Goal: Task Accomplishment & Management: Use online tool/utility

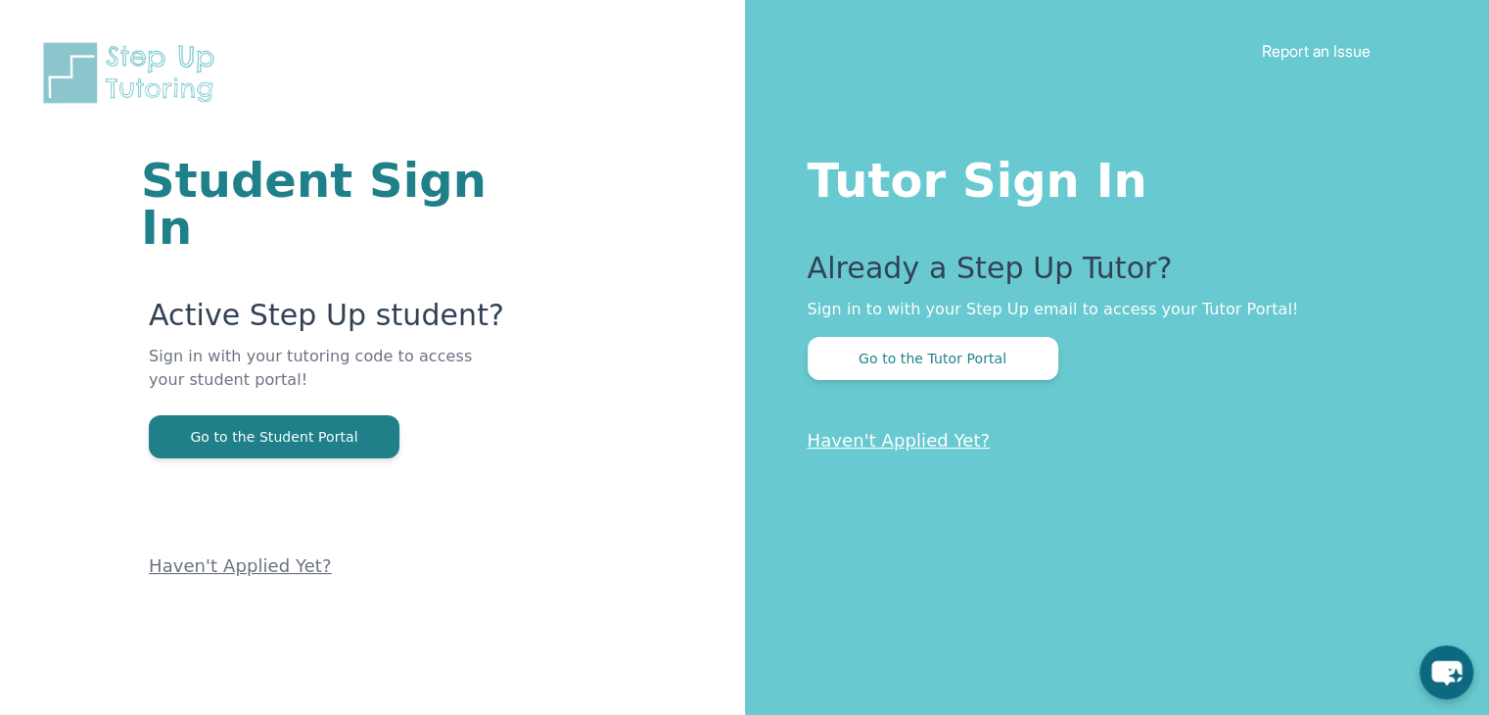
click at [858, 389] on div "Tutor Sign In Already a Step Up Tutor? Sign in to with your Step Up email to ac…" at bounding box center [1117, 357] width 745 height 715
click at [886, 361] on button "Go to the Tutor Portal" at bounding box center [933, 358] width 251 height 43
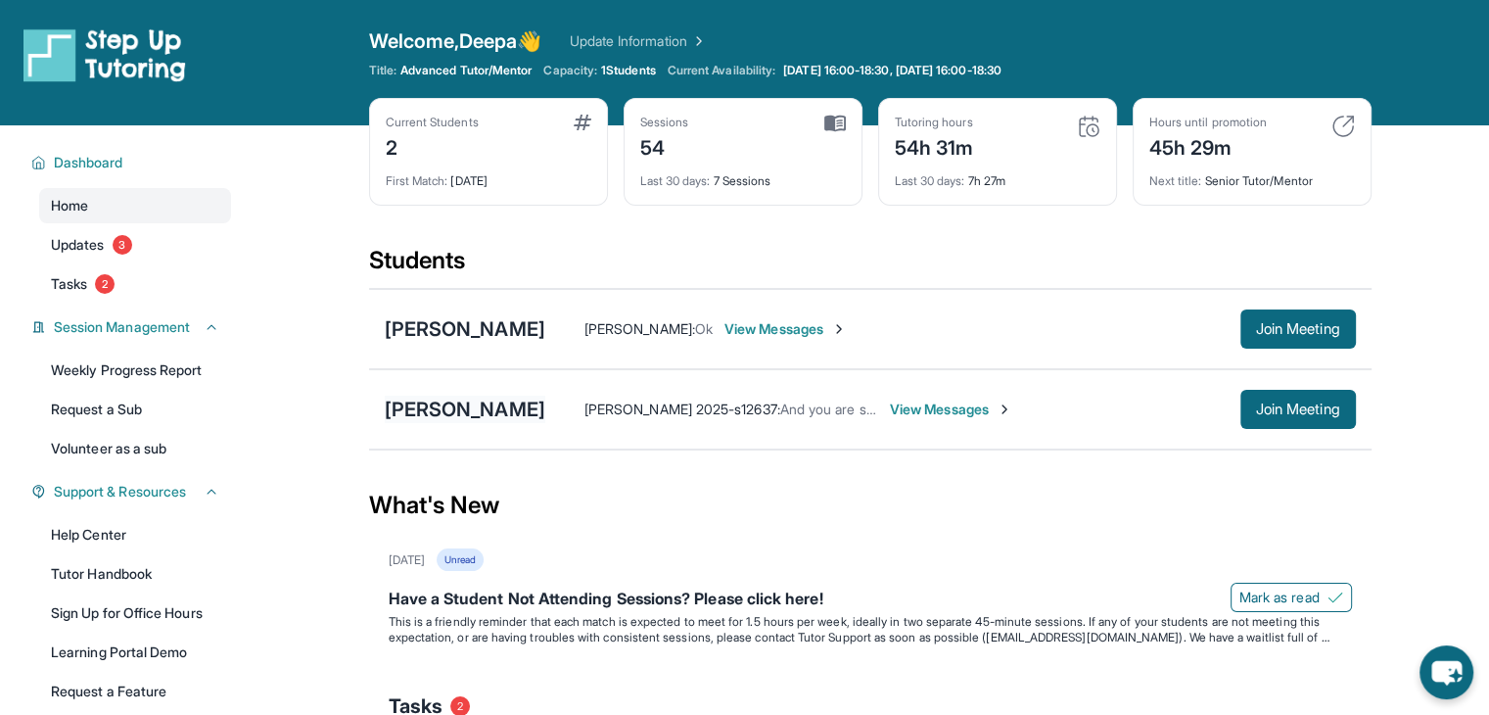
click at [424, 408] on div "[PERSON_NAME]" at bounding box center [465, 408] width 161 height 27
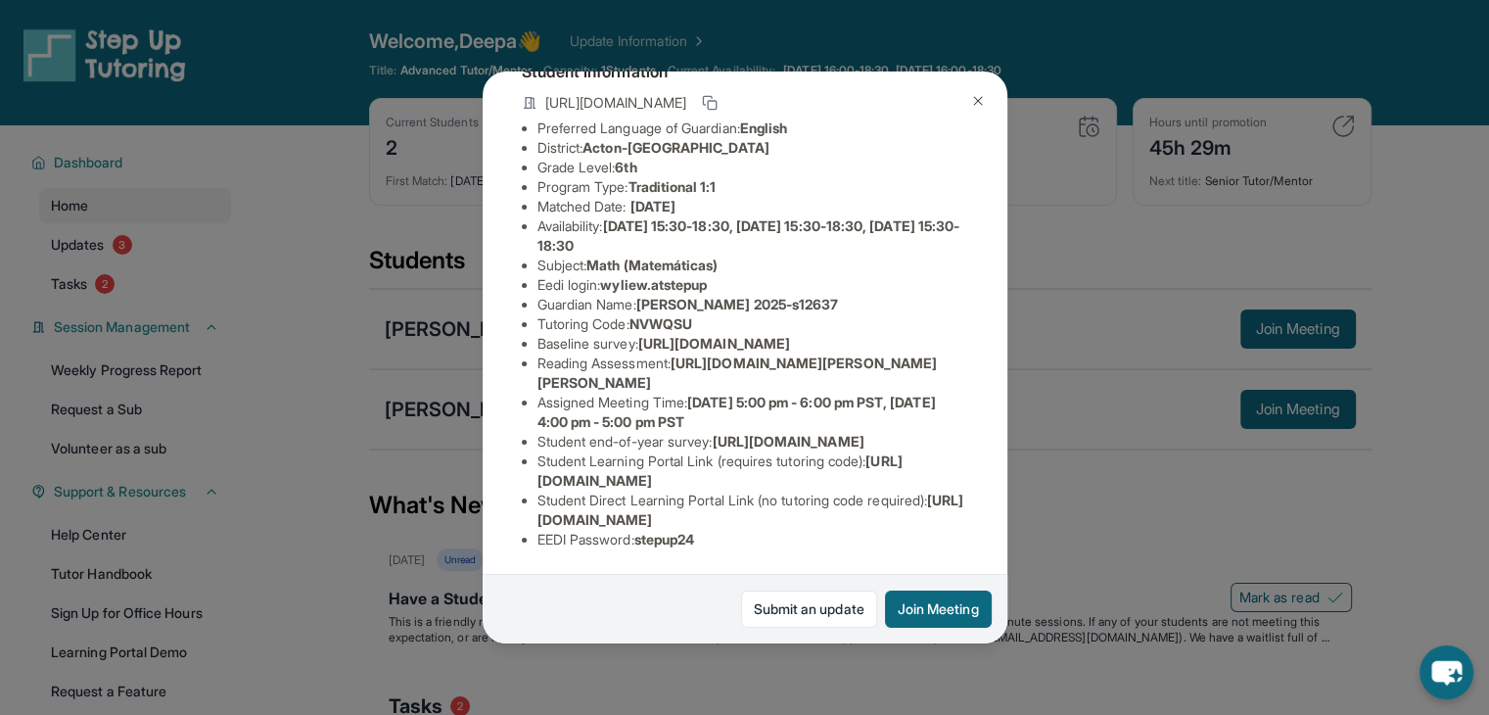
scroll to position [313, 0]
click at [713, 433] on span "[URL][DOMAIN_NAME]" at bounding box center [788, 441] width 152 height 17
click at [1272, 404] on div "[PERSON_NAME] Guardian: [PERSON_NAME] 2025-s12637 Student Information [URL][DOM…" at bounding box center [744, 357] width 1489 height 715
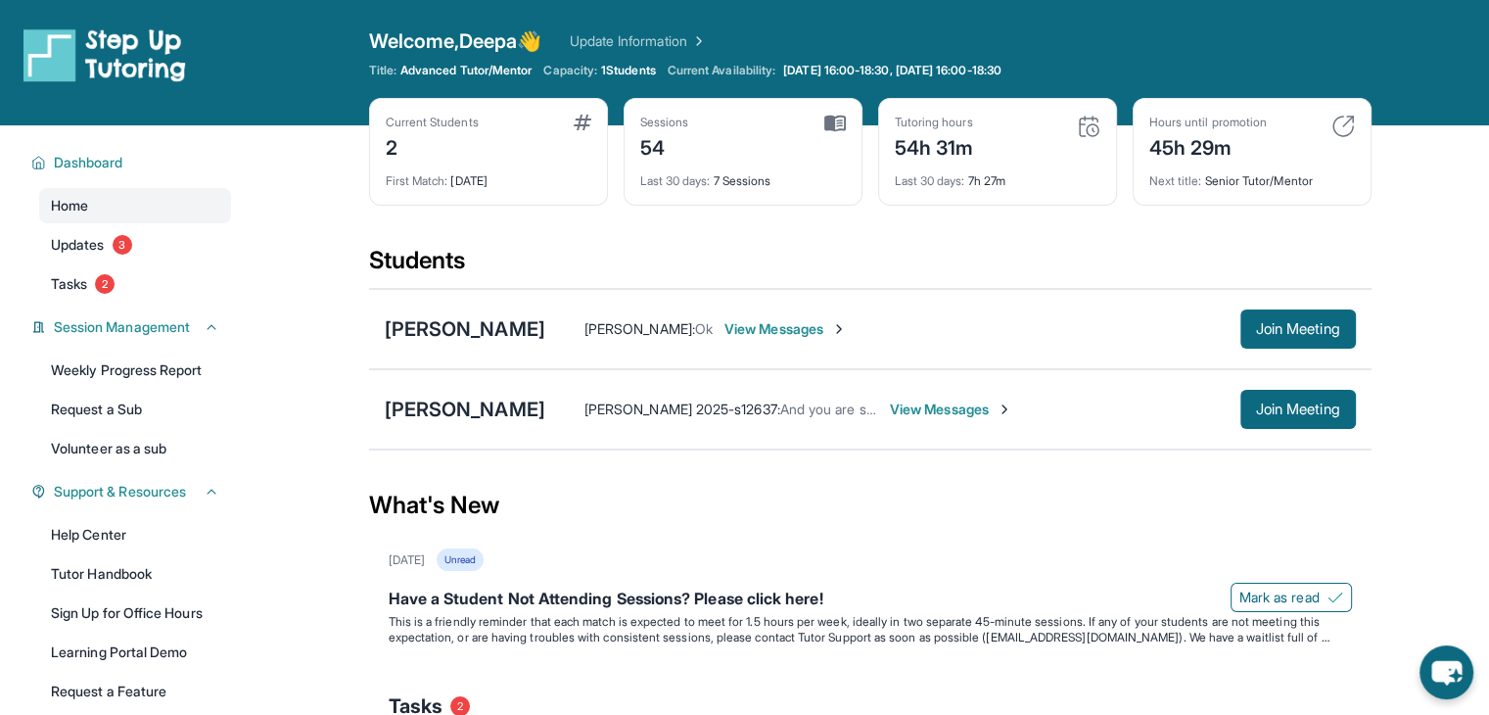
click at [1272, 404] on span "Join Meeting" at bounding box center [1298, 409] width 84 height 12
click at [471, 408] on div "[PERSON_NAME]" at bounding box center [465, 408] width 161 height 27
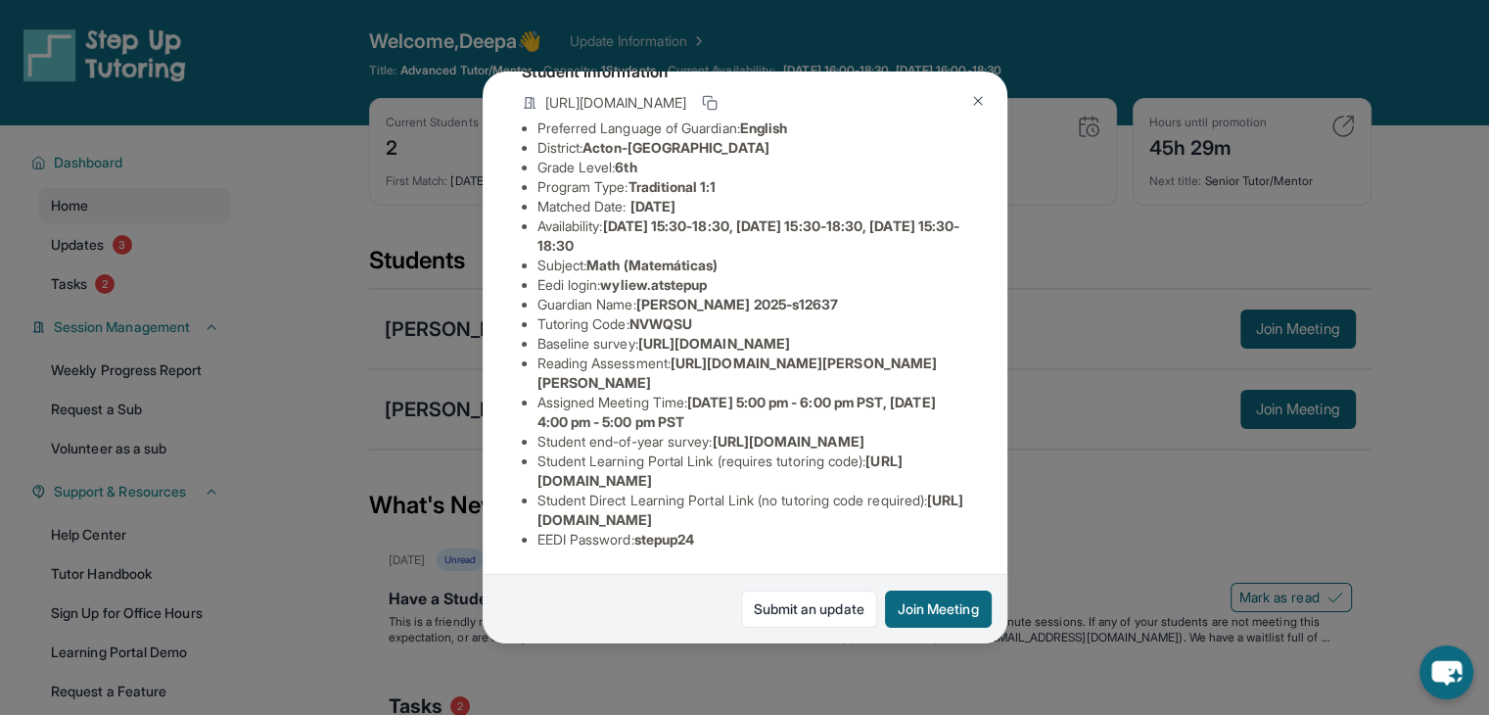
scroll to position [321, 0]
